Goal: Task Accomplishment & Management: Complete application form

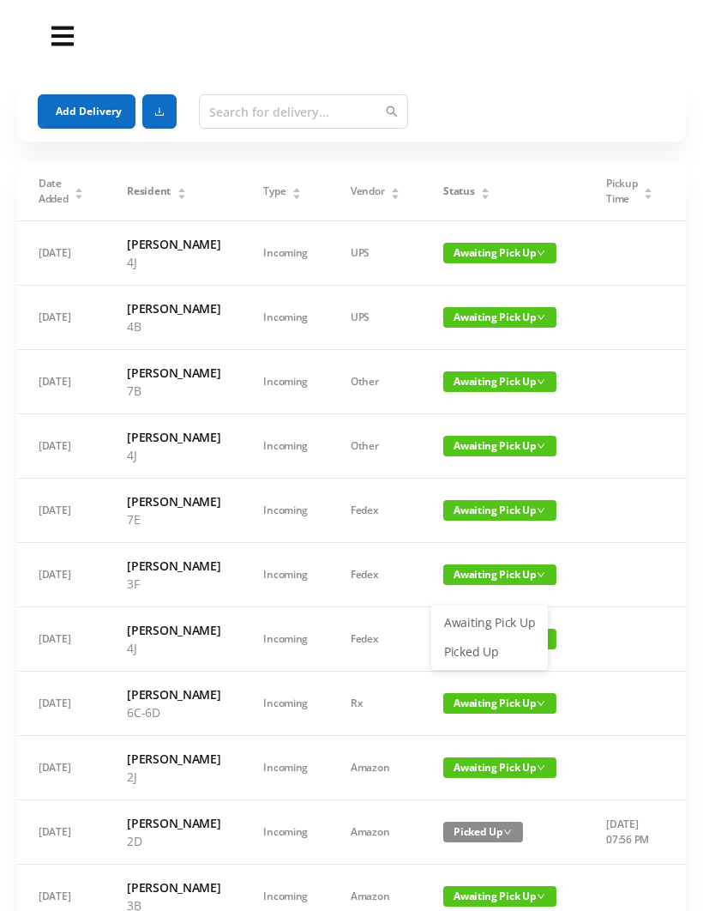
click at [497, 647] on link "Picked Up" at bounding box center [490, 651] width 112 height 27
click at [87, 121] on button "Add Delivery" at bounding box center [87, 111] width 98 height 34
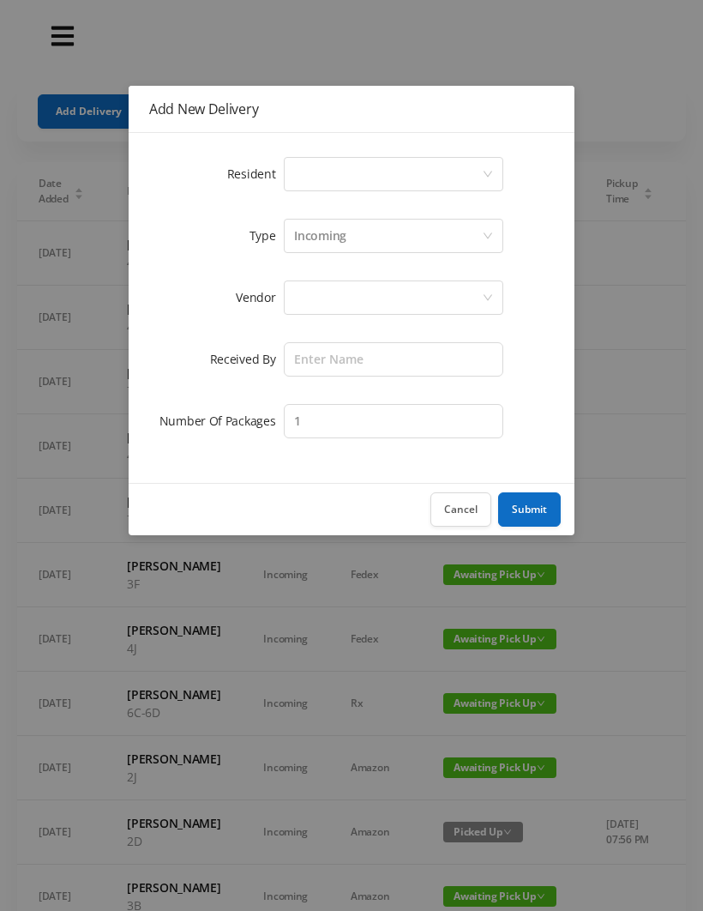
click at [316, 183] on div "Select a person" at bounding box center [388, 174] width 188 height 33
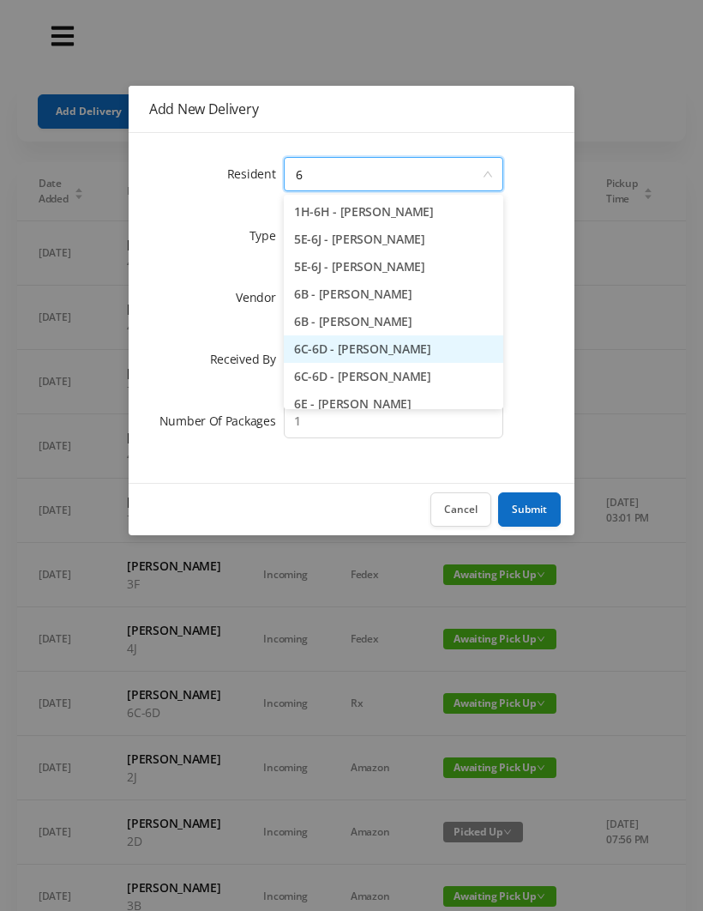
click at [390, 358] on li "6C-6D - [PERSON_NAME]" at bounding box center [394, 348] width 220 height 27
type input "6"
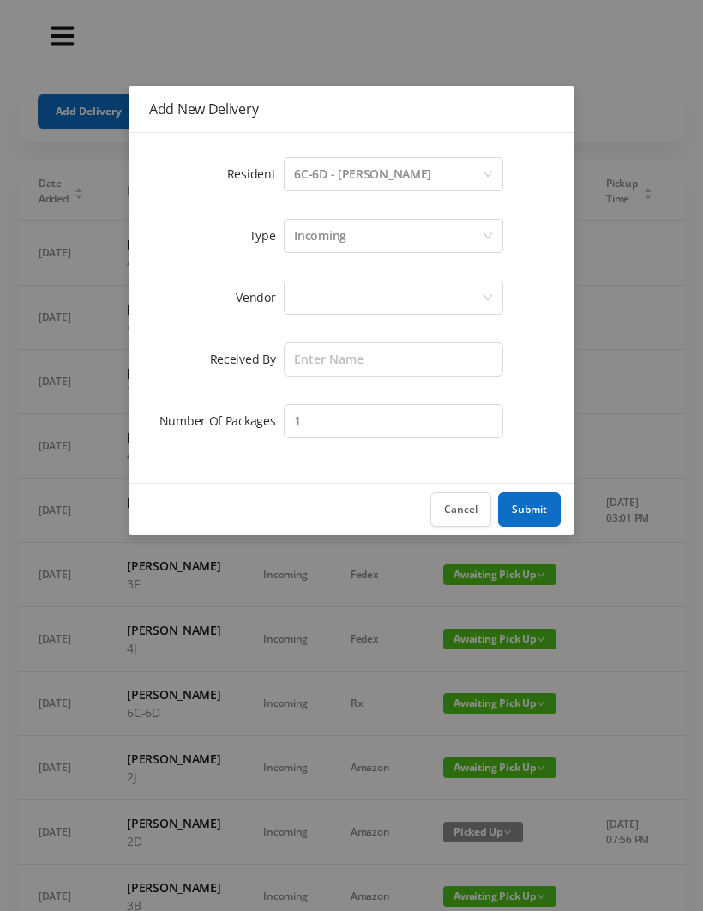
click at [402, 173] on div "6C-6D - [PERSON_NAME]" at bounding box center [362, 174] width 137 height 33
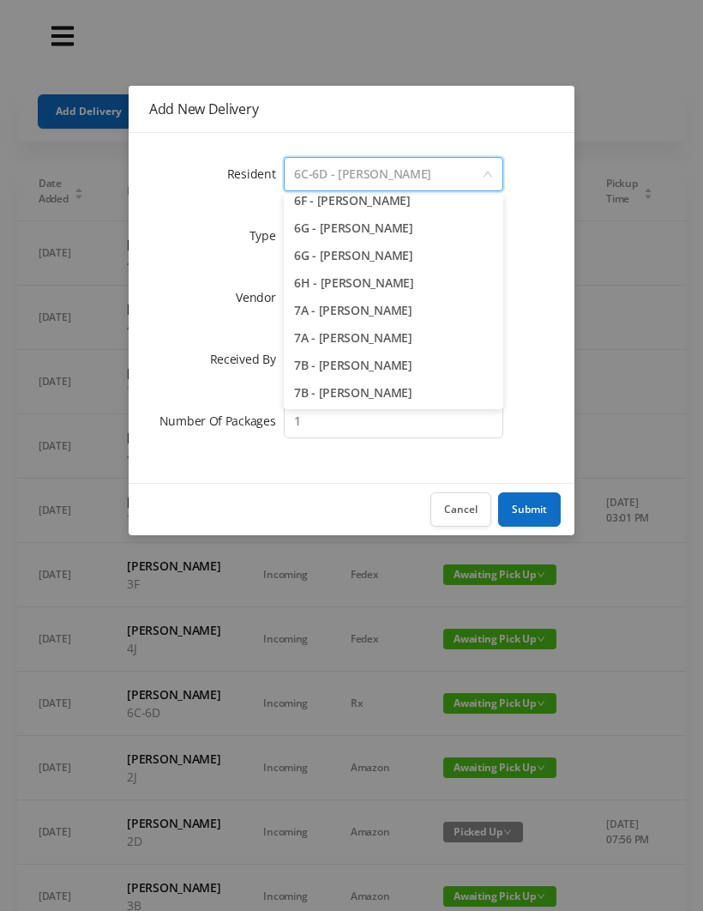
scroll to position [1878, 0]
click at [377, 280] on li "6H - [PERSON_NAME]" at bounding box center [394, 281] width 220 height 27
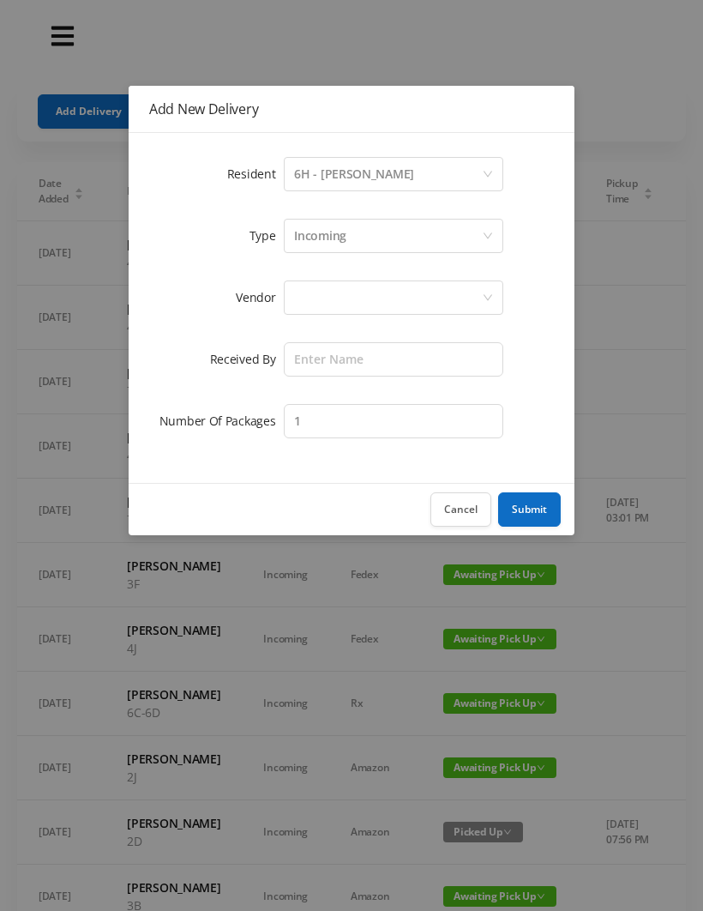
click at [310, 300] on div at bounding box center [388, 297] width 188 height 33
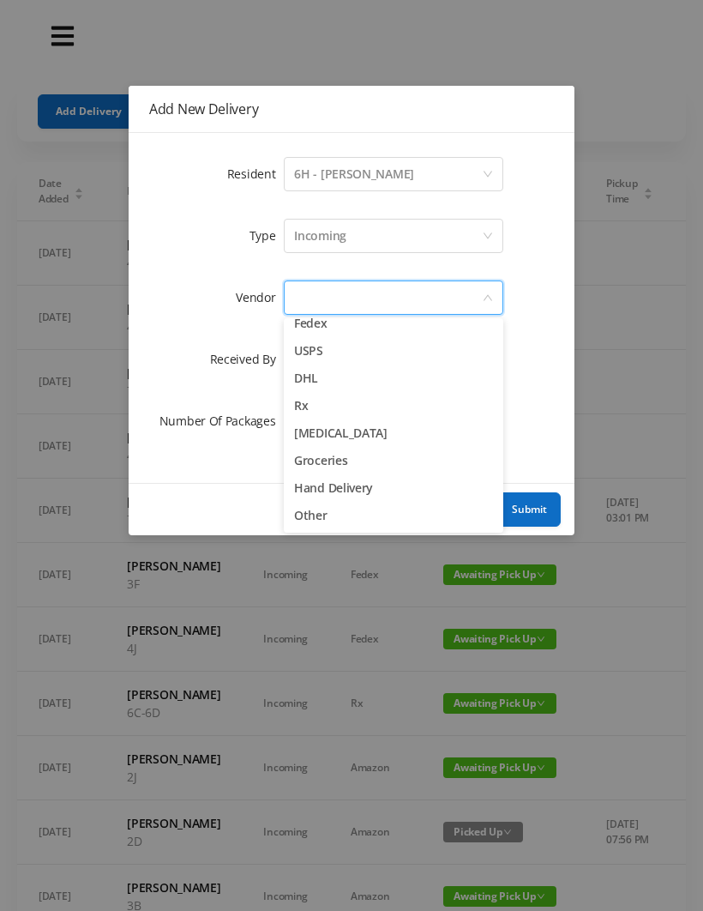
scroll to position [67, 0]
click at [325, 521] on li "Other" at bounding box center [394, 515] width 220 height 27
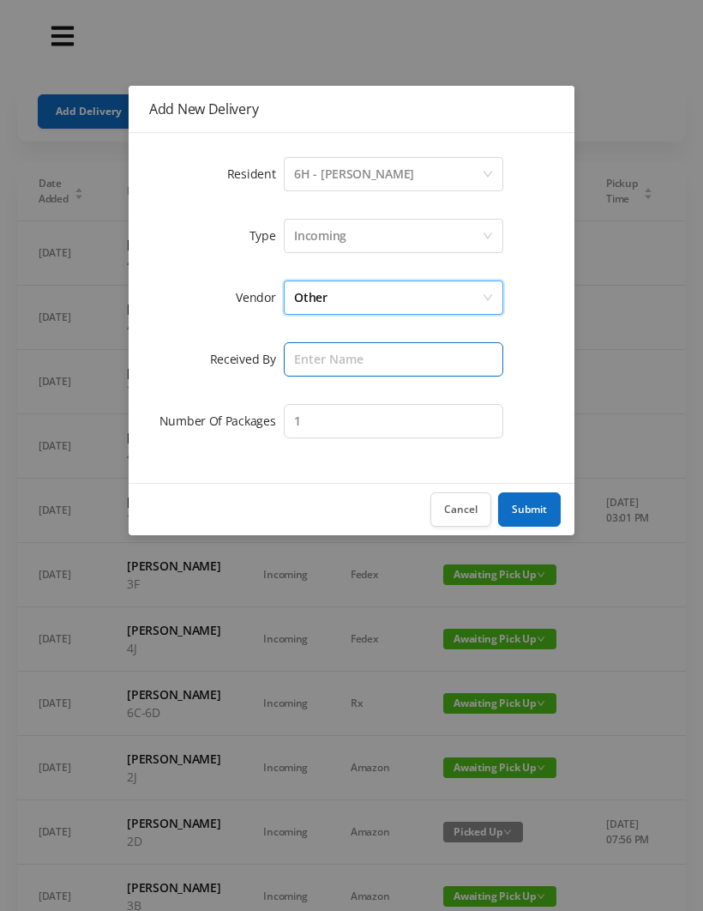
click at [316, 358] on input "text" at bounding box center [394, 359] width 220 height 34
type input "[PERSON_NAME]"
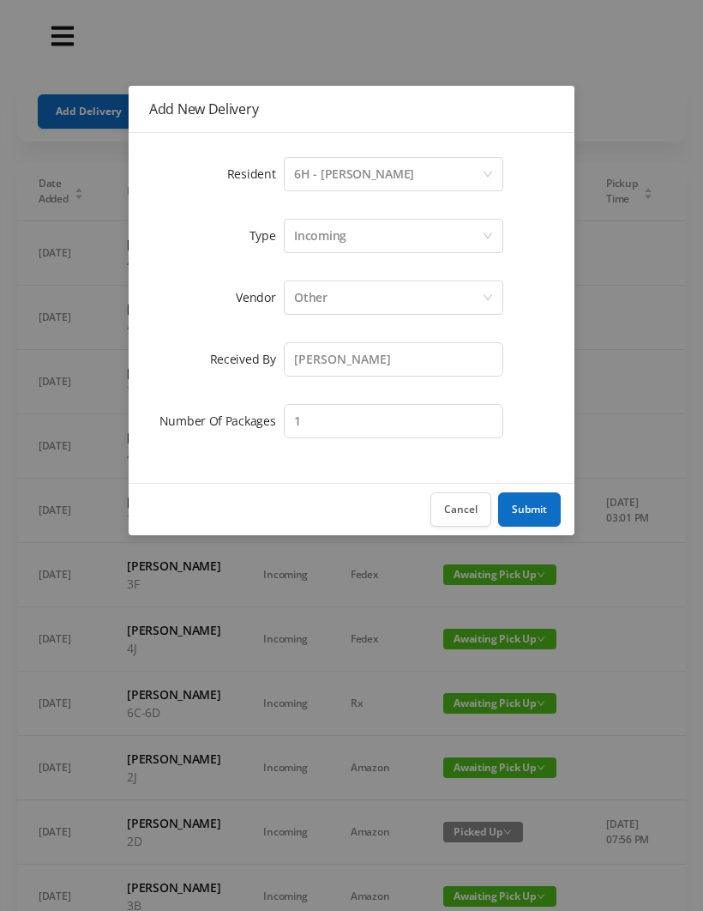
click at [530, 517] on button "Submit" at bounding box center [529, 509] width 63 height 34
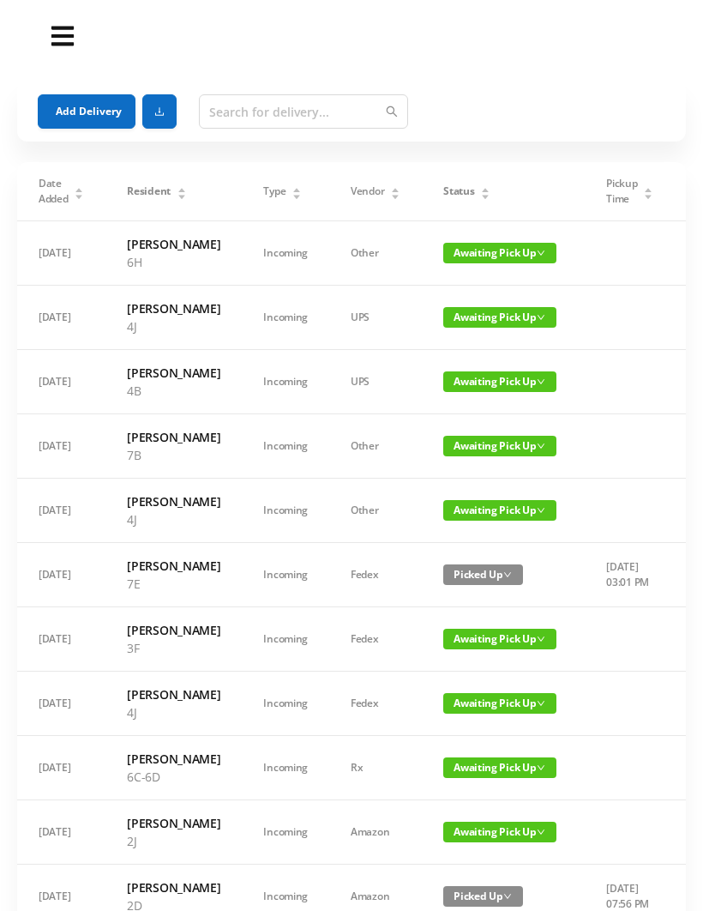
click at [78, 121] on button "Add Delivery" at bounding box center [87, 111] width 98 height 34
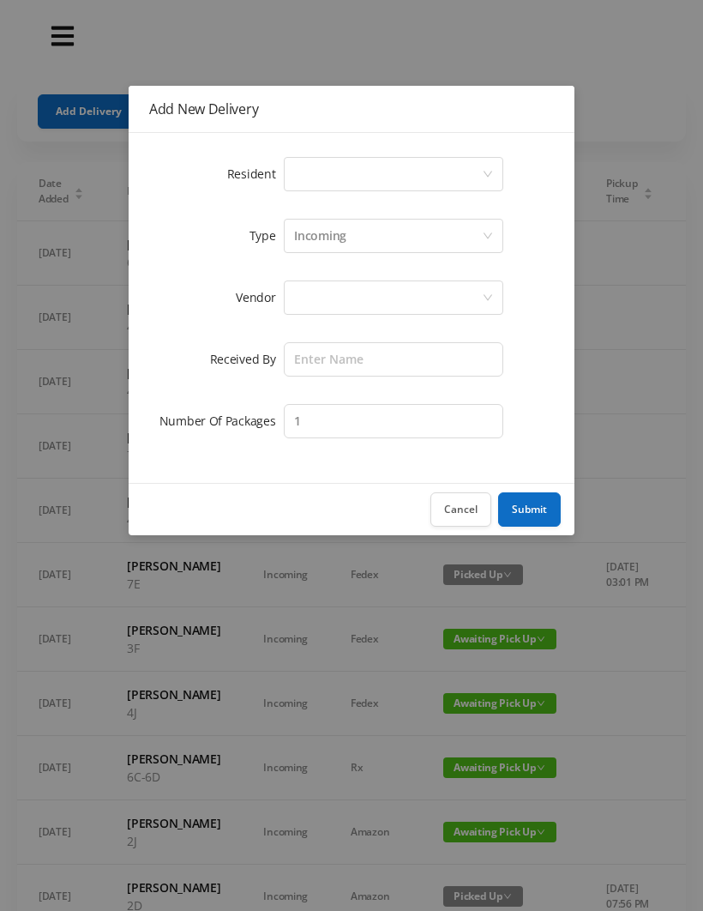
click at [301, 184] on div "Select a person" at bounding box center [388, 174] width 188 height 33
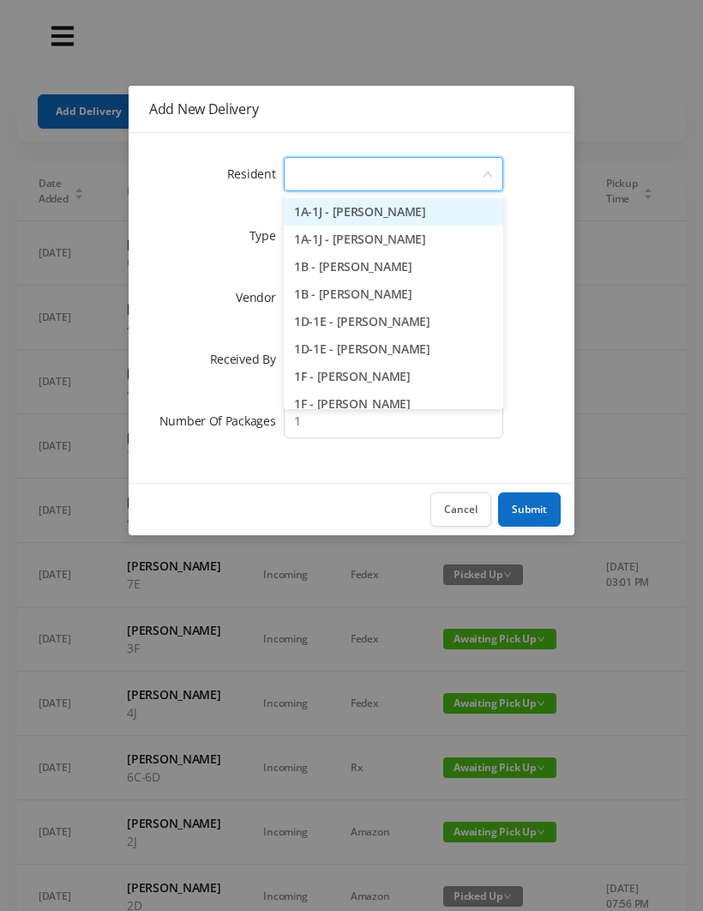
type input "2"
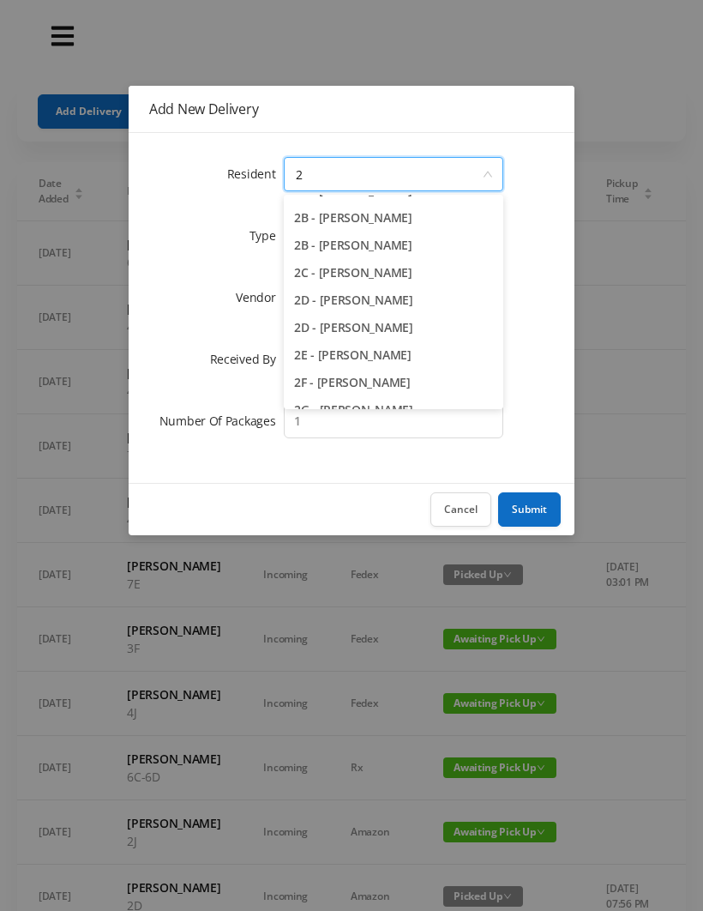
click at [351, 358] on li "2E - [PERSON_NAME]" at bounding box center [394, 354] width 220 height 27
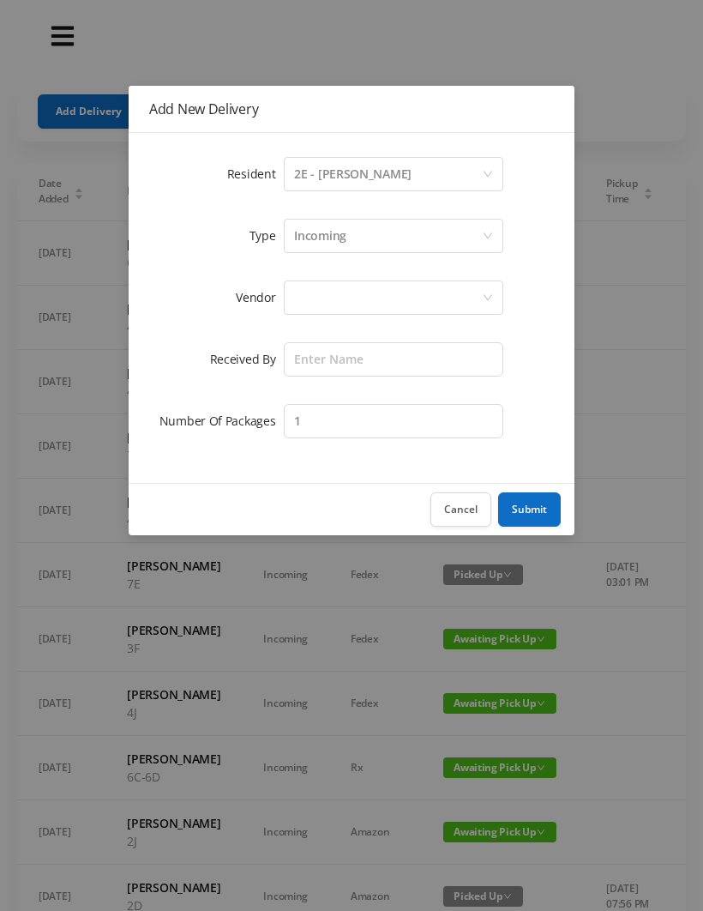
click at [317, 291] on div at bounding box center [388, 297] width 188 height 33
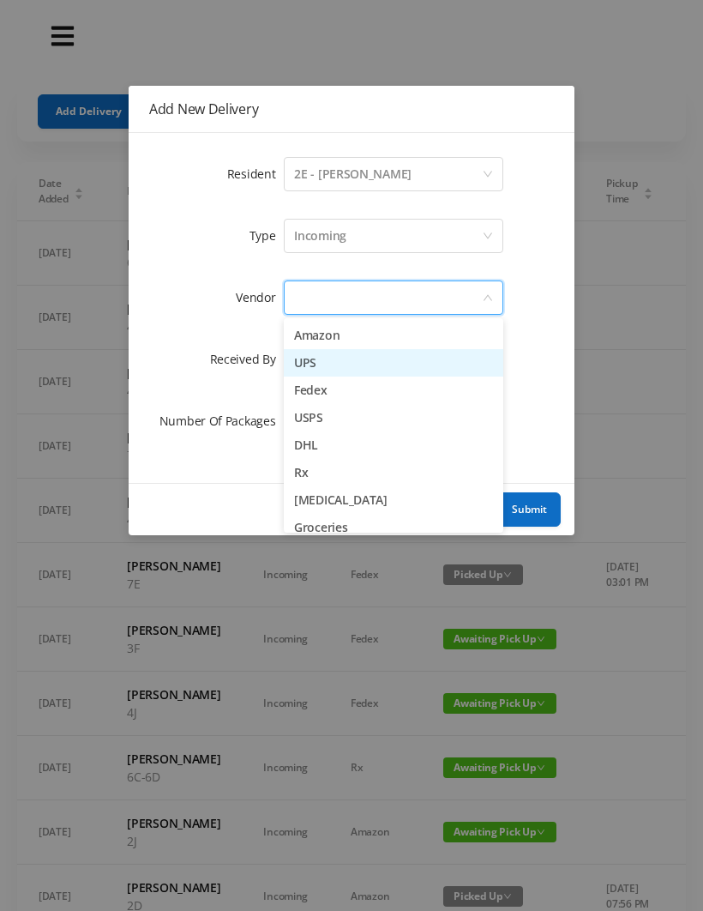
click at [343, 368] on li "UPS" at bounding box center [394, 362] width 220 height 27
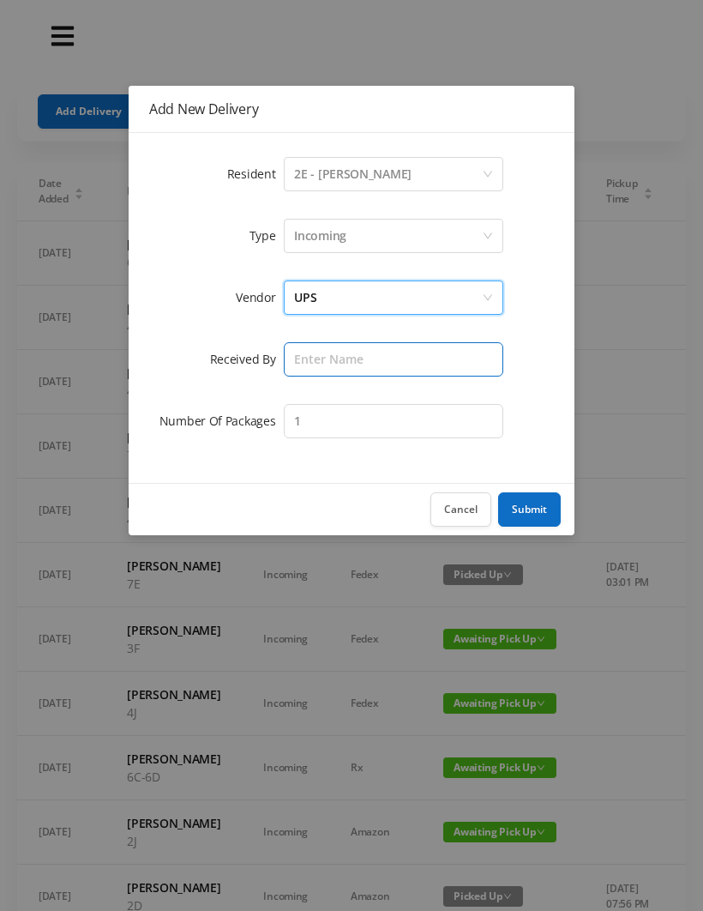
click at [317, 359] on input "text" at bounding box center [394, 359] width 220 height 34
type input "[PERSON_NAME]"
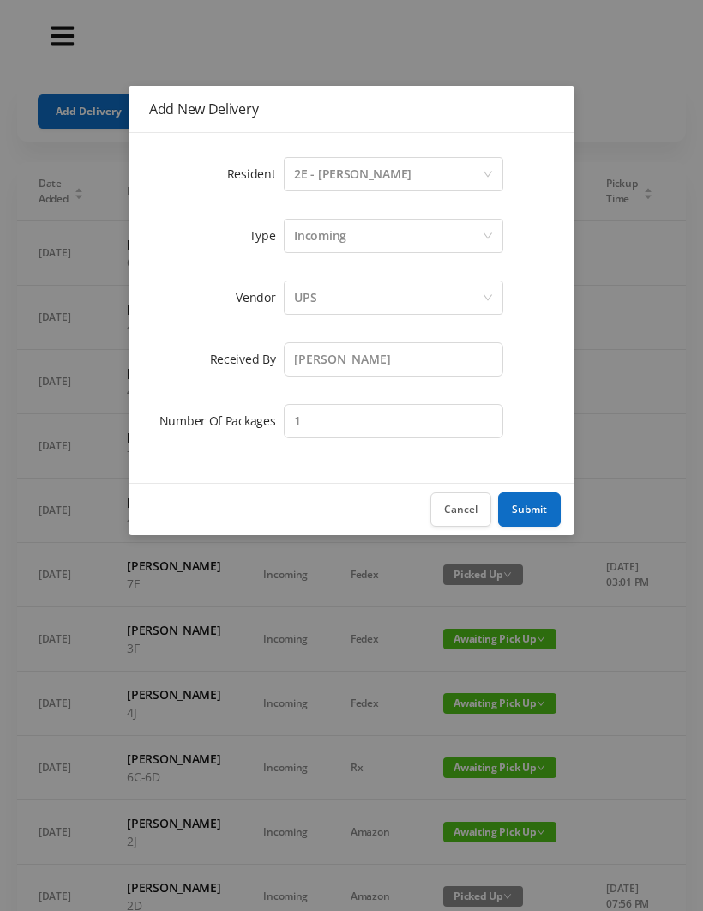
click at [547, 507] on button "Submit" at bounding box center [529, 509] width 63 height 34
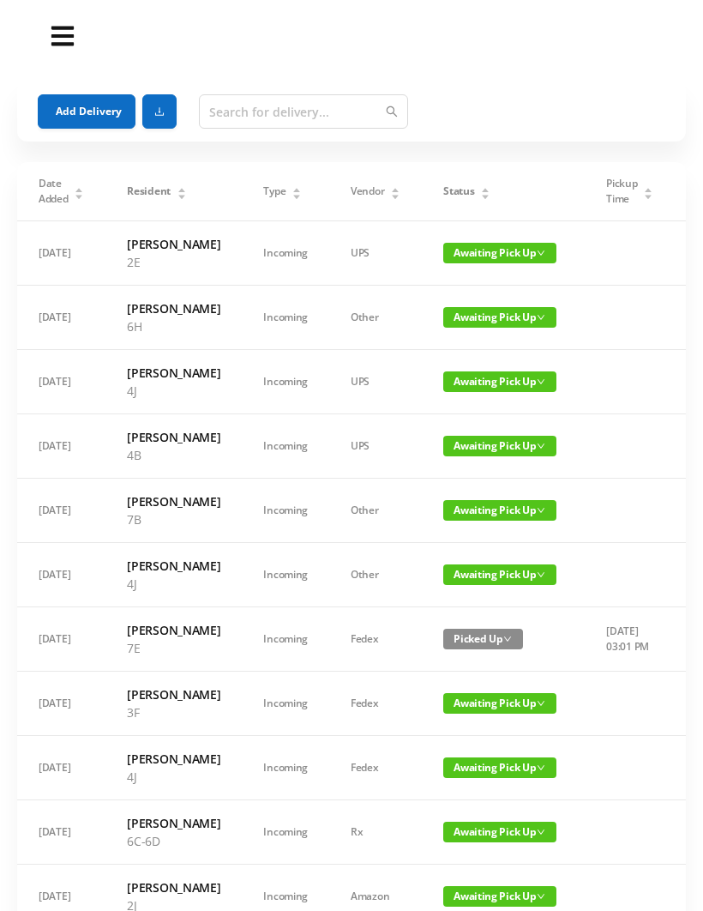
click at [481, 187] on icon "icon: caret-up" at bounding box center [485, 189] width 9 height 9
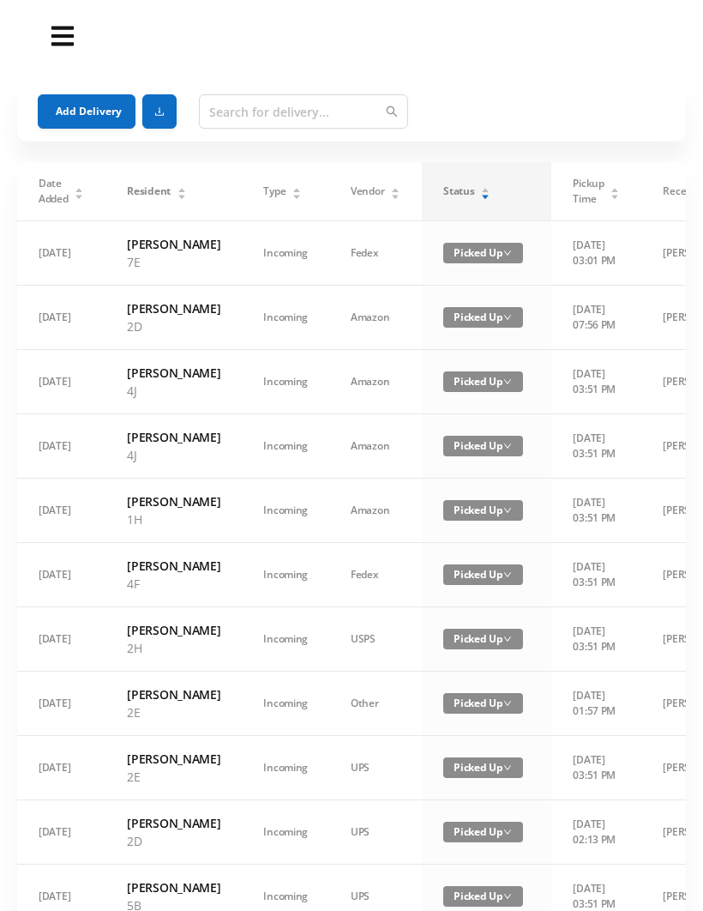
click at [482, 198] on icon "icon: caret-down" at bounding box center [485, 197] width 7 height 4
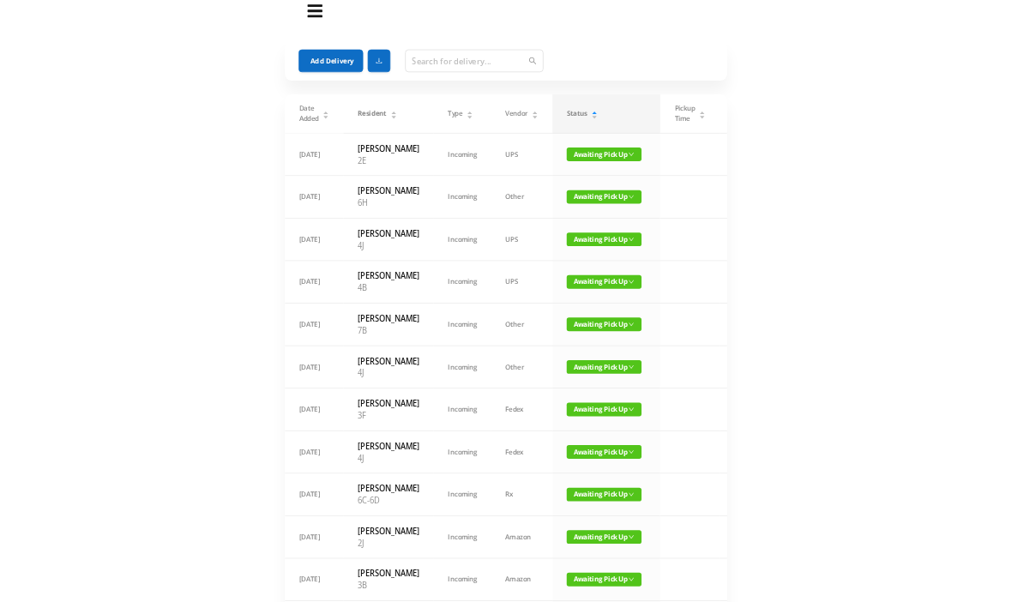
scroll to position [0, 0]
